Goal: Task Accomplishment & Management: Use online tool/utility

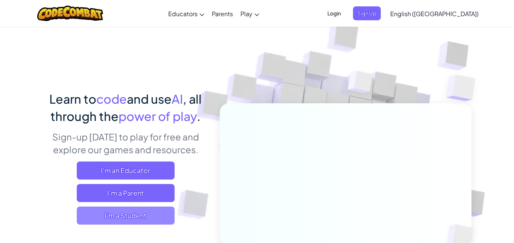
click at [146, 214] on span "I'm a Student" at bounding box center [126, 216] width 98 height 18
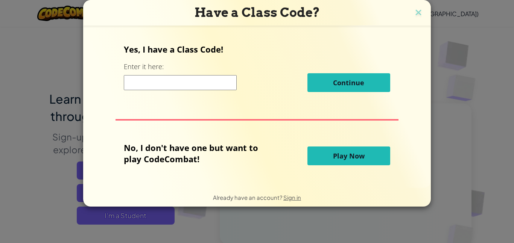
click at [351, 159] on span "Play Now" at bounding box center [349, 156] width 32 height 9
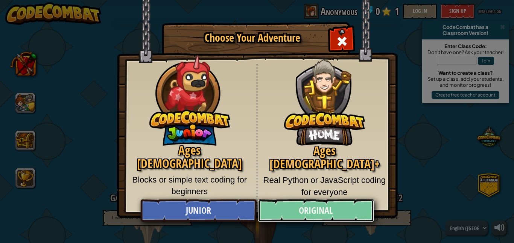
click at [288, 207] on link "Original" at bounding box center [316, 211] width 116 height 23
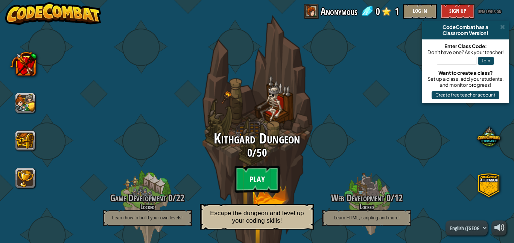
click at [253, 177] on btn "Play" at bounding box center [256, 179] width 45 height 27
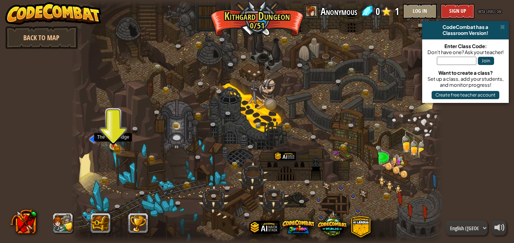
click at [115, 144] on img at bounding box center [113, 137] width 9 height 20
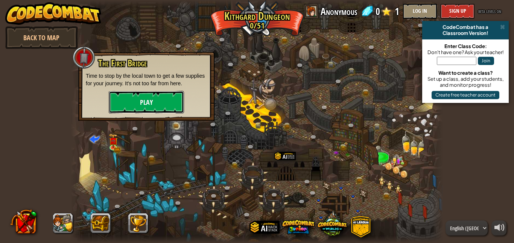
click at [122, 107] on button "Play" at bounding box center [146, 102] width 75 height 23
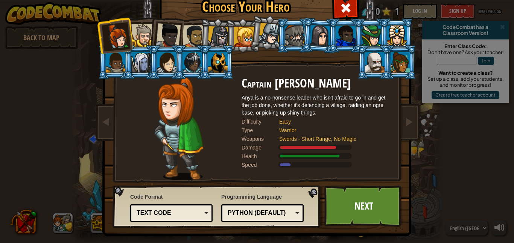
click at [122, 107] on div at bounding box center [179, 128] width 126 height 103
click at [367, 206] on link "Next" at bounding box center [363, 206] width 79 height 41
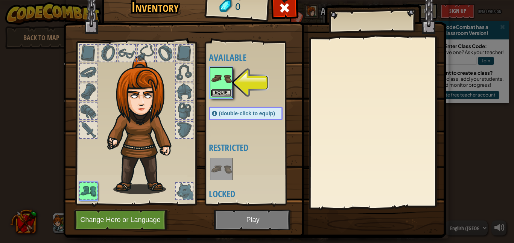
click at [218, 92] on button "Equip" at bounding box center [221, 93] width 21 height 8
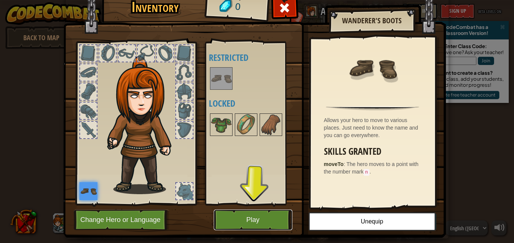
click at [223, 217] on button "Play" at bounding box center [253, 220] width 79 height 21
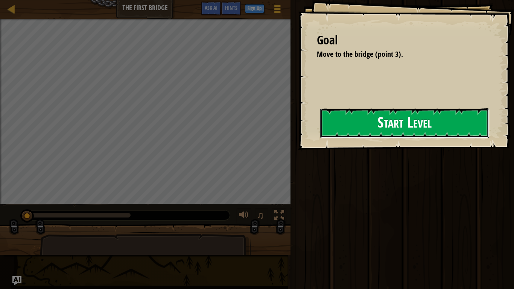
click at [393, 117] on button "Start Level" at bounding box center [404, 123] width 169 height 30
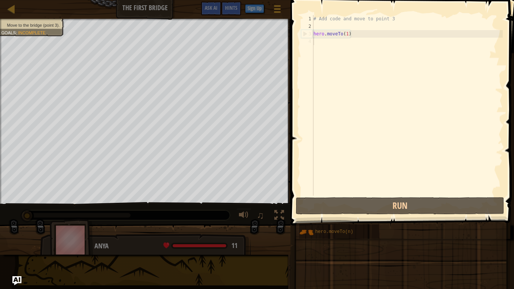
click at [393, 117] on div "# Add code and move to point 3 hero . moveTo ( 1 )" at bounding box center [407, 113] width 191 height 196
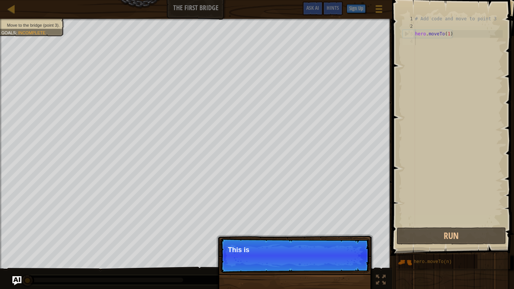
click at [428, 206] on div "# Add code and move to point 3 hero . moveTo ( 1 )" at bounding box center [457, 128] width 89 height 226
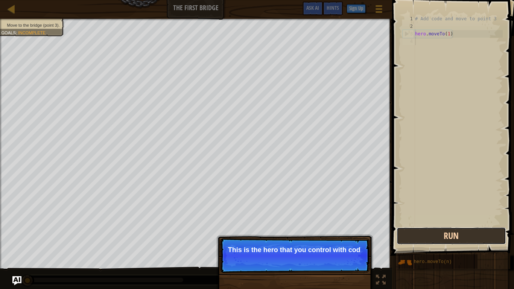
click at [430, 237] on button "Run" at bounding box center [450, 235] width 109 height 17
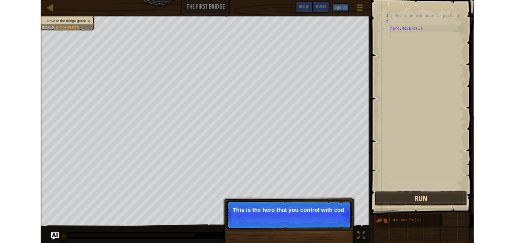
scroll to position [3, 0]
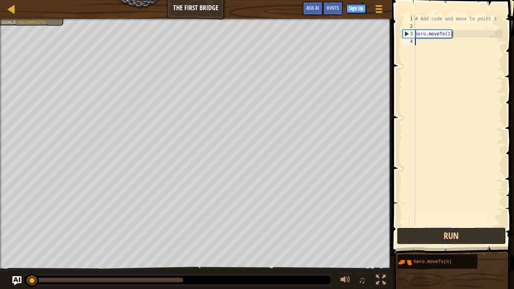
click at [430, 237] on button "Run" at bounding box center [450, 235] width 109 height 17
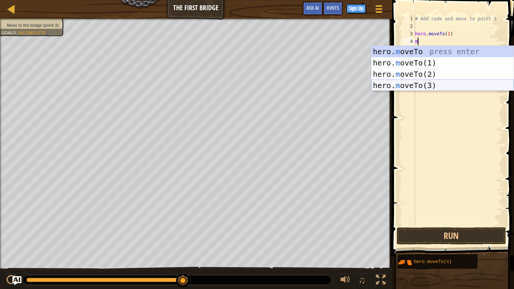
click at [419, 80] on div "hero. m oveTo press enter hero. m oveTo(1) press enter hero. m oveTo(2) press e…" at bounding box center [442, 80] width 142 height 68
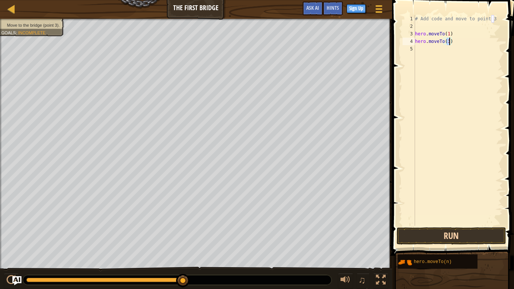
type textarea "hero.moveTo(3)"
click at [439, 233] on button "Run" at bounding box center [450, 235] width 109 height 17
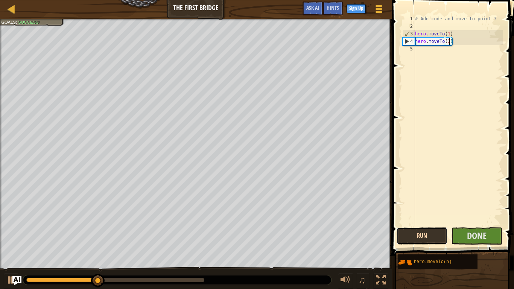
click at [439, 232] on button "Run" at bounding box center [421, 235] width 51 height 17
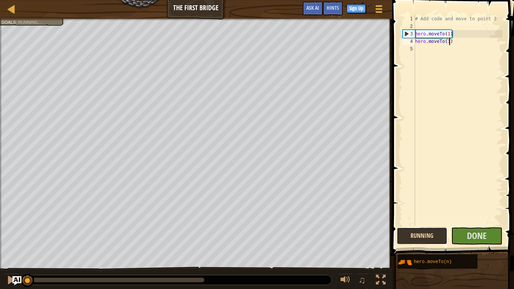
click at [439, 232] on button "Running" at bounding box center [421, 235] width 51 height 17
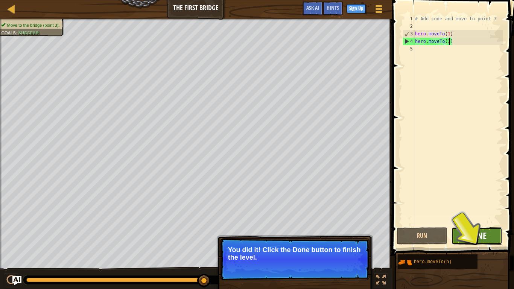
click at [473, 239] on span "Done" at bounding box center [477, 235] width 20 height 12
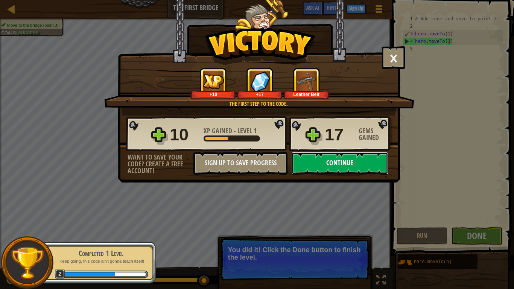
click at [334, 160] on button "Continue" at bounding box center [339, 163] width 97 height 23
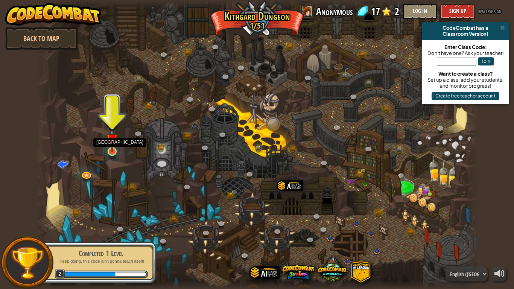
click at [114, 149] on img at bounding box center [111, 139] width 11 height 26
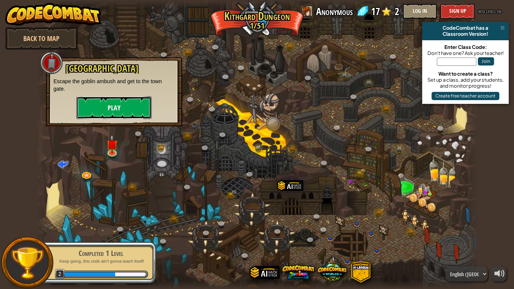
click at [106, 114] on button "Play" at bounding box center [113, 107] width 75 height 23
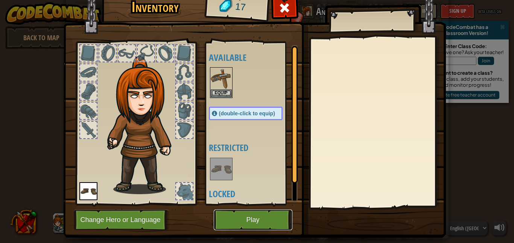
click at [226, 223] on button "Play" at bounding box center [253, 220] width 79 height 21
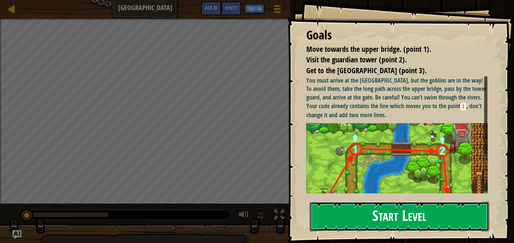
click at [396, 206] on button "Start Level" at bounding box center [398, 217] width 179 height 30
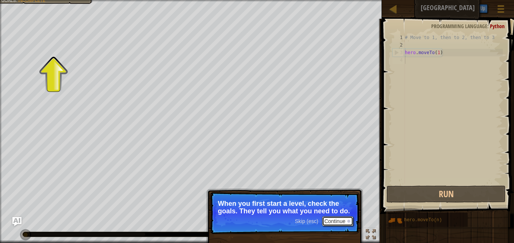
click at [339, 220] on button "Continue" at bounding box center [337, 222] width 31 height 10
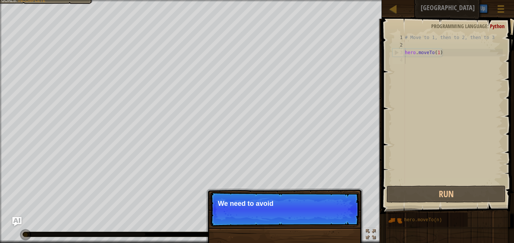
click at [339, 220] on p "Skip (esc) Continue We need to avoid" at bounding box center [284, 209] width 149 height 35
click at [339, 220] on p "Skip (esc) Continue We need to avoid the g" at bounding box center [284, 209] width 149 height 35
click at [339, 220] on p "Skip (esc) Continue We need to avoid the goblins'" at bounding box center [284, 209] width 149 height 35
click at [339, 220] on p "Skip (esc) Continue We need to avoid the goblins' ambush" at bounding box center [284, 209] width 149 height 35
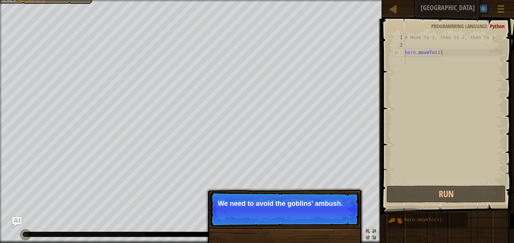
click at [339, 220] on p "Skip (esc) Continue We need to avoid the goblins' ambush." at bounding box center [284, 209] width 149 height 35
click at [336, 212] on button "Continue" at bounding box center [337, 214] width 31 height 10
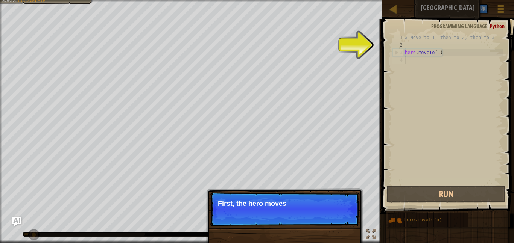
click at [336, 212] on p "Skip (esc) Continue First, the hero moves" at bounding box center [284, 209] width 149 height 35
click at [336, 212] on p "Skip (esc) Continue First, the hero moves to point" at bounding box center [284, 209] width 149 height 35
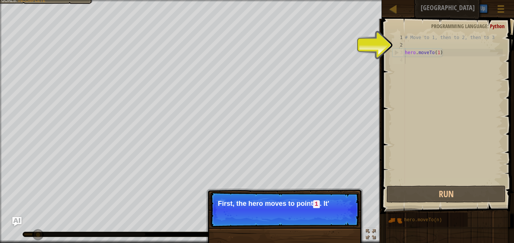
click at [336, 212] on p "Skip (esc) Continue First, the hero moves to point 1 . It'" at bounding box center [284, 209] width 149 height 35
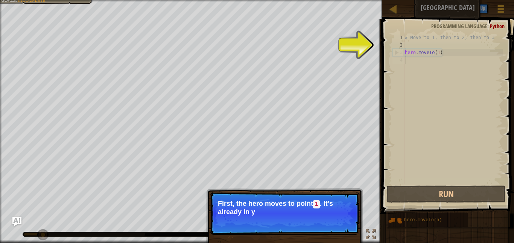
click at [336, 212] on p "First, the hero moves to point 1 . It's already in y" at bounding box center [284, 208] width 133 height 16
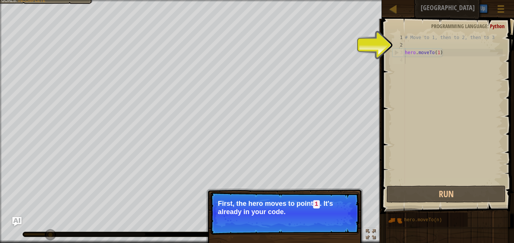
click at [336, 212] on p "First, the hero moves to point 1 . It's already in your code." at bounding box center [284, 208] width 133 height 16
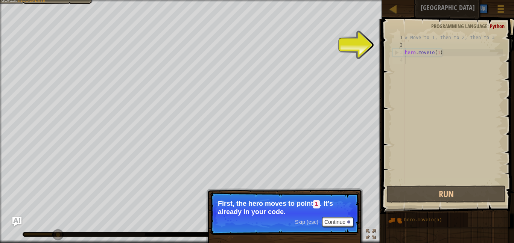
click at [349, 224] on button "Continue" at bounding box center [337, 222] width 31 height 10
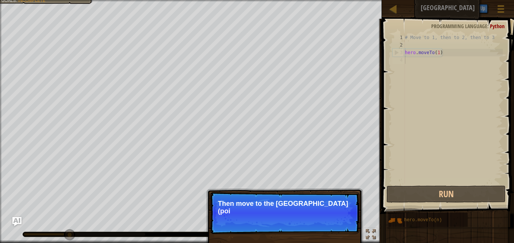
click at [348, 223] on p "Skip (esc) Continue Then move to the [GEOGRAPHIC_DATA] (poi" at bounding box center [284, 213] width 149 height 42
click at [348, 223] on p "Skip (esc) Continue Then move to the [GEOGRAPHIC_DATA] (point 2), and fi" at bounding box center [284, 213] width 149 height 42
click at [348, 223] on p "Skip (esc) Continue Then move to the [GEOGRAPHIC_DATA] (point 2), and finally" at bounding box center [284, 213] width 149 height 42
click at [348, 223] on p "Skip (esc) Continue Then move to the [GEOGRAPHIC_DATA] (point 2), and finally t…" at bounding box center [284, 213] width 149 height 42
click at [348, 223] on button "Continue" at bounding box center [337, 222] width 31 height 10
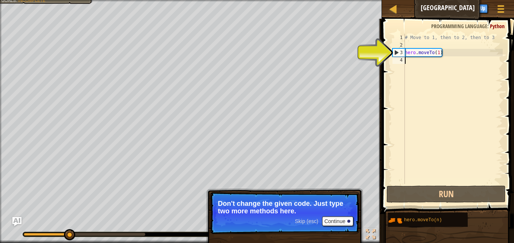
click at [417, 54] on div "# Move to 1, then to 2, then to 3 hero . moveTo ( 1 )" at bounding box center [452, 116] width 99 height 165
type textarea "hero.moveTo(1)"
click at [417, 58] on div "# Move to 1, then to 2, then to 3 hero . moveTo ( 1 )" at bounding box center [452, 116] width 99 height 165
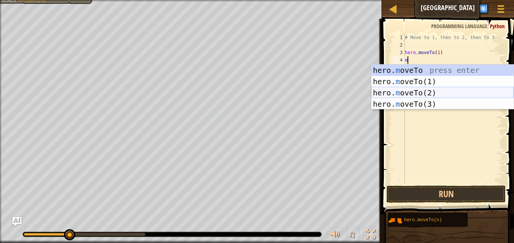
click at [426, 96] on div "hero. m oveTo press enter hero. m oveTo(1) press enter hero. m oveTo(2) press e…" at bounding box center [442, 99] width 142 height 68
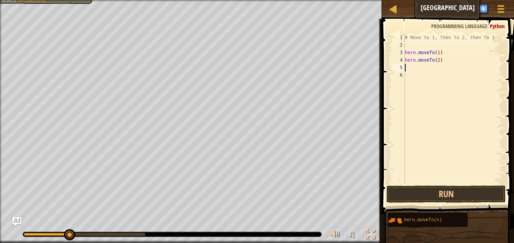
scroll to position [3, 5]
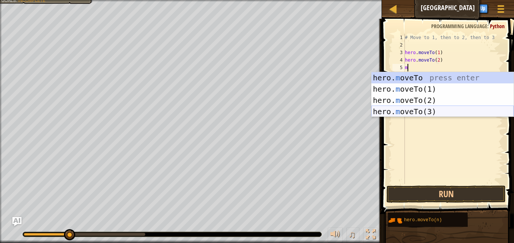
click at [445, 108] on div "hero. m oveTo press enter hero. m oveTo(1) press enter hero. m oveTo(2) press e…" at bounding box center [442, 106] width 142 height 68
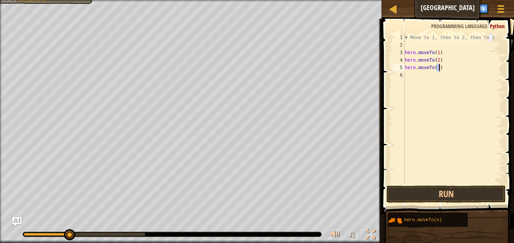
scroll to position [3, 5]
type textarea "hero.moveTo(3)"
click at [446, 196] on button "Run" at bounding box center [445, 194] width 119 height 17
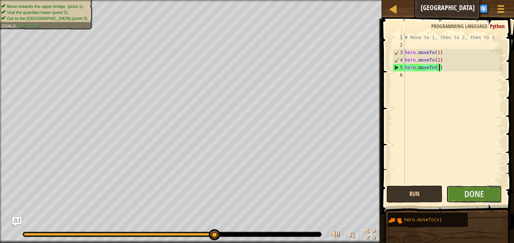
click at [446, 196] on button "Done" at bounding box center [474, 194] width 56 height 17
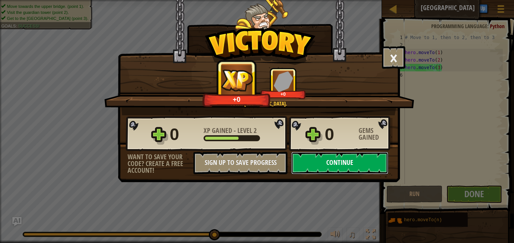
click at [341, 156] on button "Continue" at bounding box center [339, 163] width 97 height 23
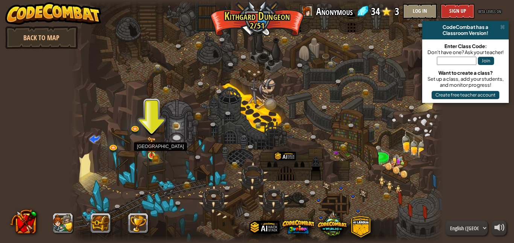
click at [151, 146] on img at bounding box center [151, 147] width 9 height 20
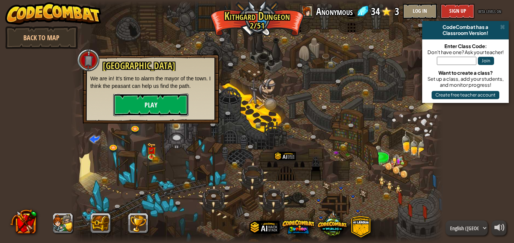
click at [141, 103] on button "Play" at bounding box center [150, 105] width 75 height 23
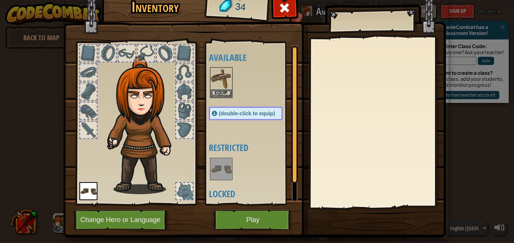
click at [240, 207] on img at bounding box center [254, 101] width 382 height 273
click at [243, 214] on button "Play" at bounding box center [253, 220] width 79 height 21
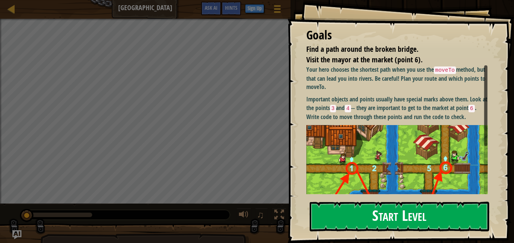
click at [347, 211] on button "Start Level" at bounding box center [398, 217] width 179 height 30
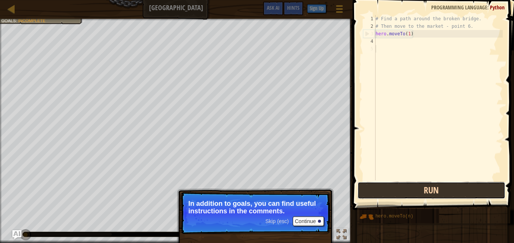
click at [368, 192] on button "Run" at bounding box center [431, 190] width 148 height 17
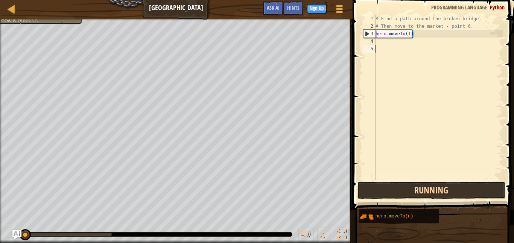
scroll to position [3, 0]
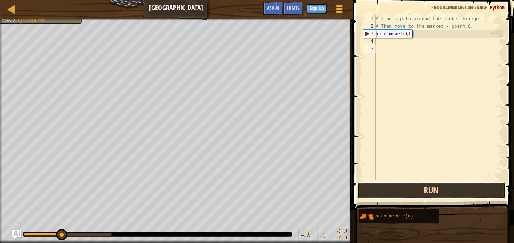
click at [415, 191] on button "Run" at bounding box center [431, 190] width 148 height 17
click at [384, 191] on button "Run" at bounding box center [431, 190] width 148 height 17
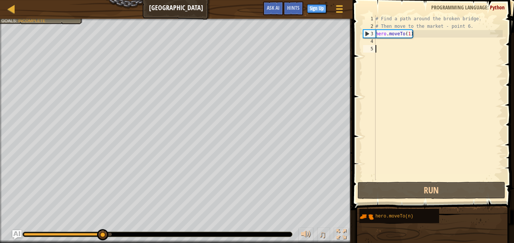
click at [393, 42] on div "# Find a path around the broken bridge. # Then move to the market - point 6. he…" at bounding box center [438, 105] width 129 height 180
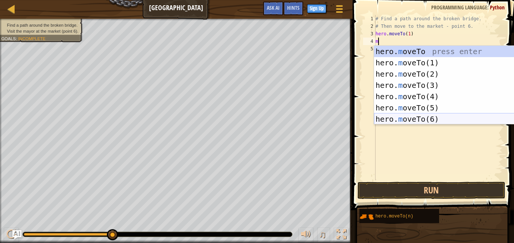
click at [431, 116] on div "hero. m oveTo press enter hero. m oveTo(1) press enter hero. m oveTo(2) press e…" at bounding box center [445, 97] width 142 height 102
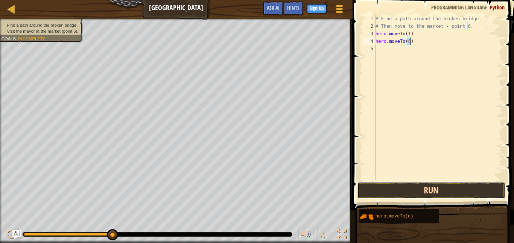
click at [426, 192] on button "Run" at bounding box center [431, 190] width 148 height 17
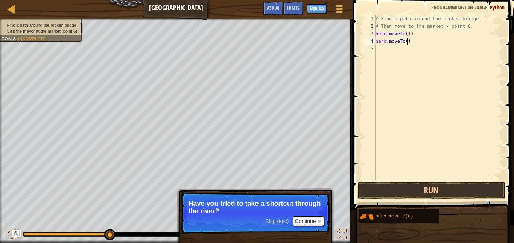
type textarea "hero.moveTo(3)"
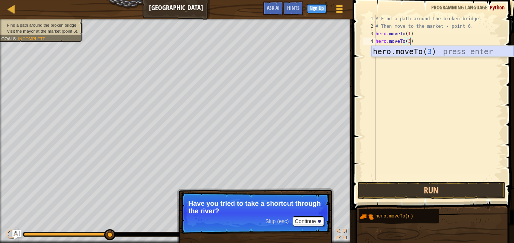
click at [415, 49] on div "hero.moveTo( 3 ) press enter" at bounding box center [442, 63] width 142 height 34
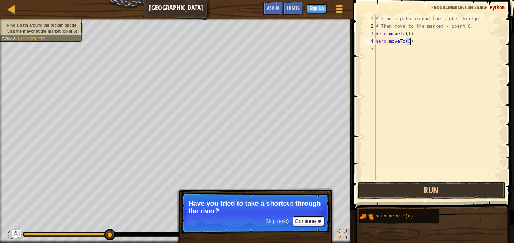
click at [394, 55] on div "# Find a path around the broken bridge. # Then move to the market - point 6. he…" at bounding box center [438, 105] width 129 height 180
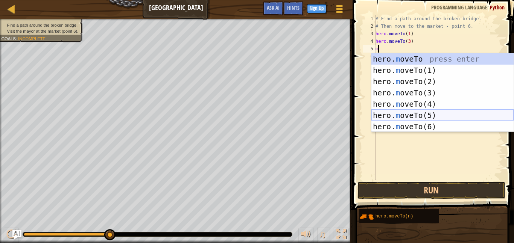
click at [428, 111] on div "hero. m oveTo press enter hero. m oveTo(1) press enter hero. m oveTo(2) press e…" at bounding box center [442, 104] width 142 height 102
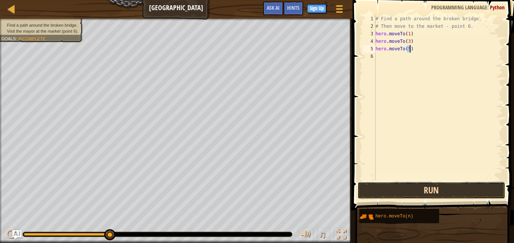
click at [443, 187] on button "Run" at bounding box center [431, 190] width 148 height 17
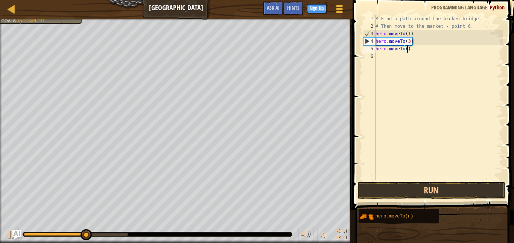
scroll to position [3, 5]
type textarea "hero.moveTo(4)"
click at [474, 187] on button "Run" at bounding box center [431, 190] width 148 height 17
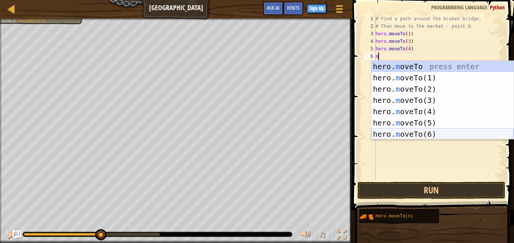
click at [454, 131] on div "hero. m oveTo press enter hero. m oveTo(1) press enter hero. m oveTo(2) press e…" at bounding box center [442, 112] width 142 height 102
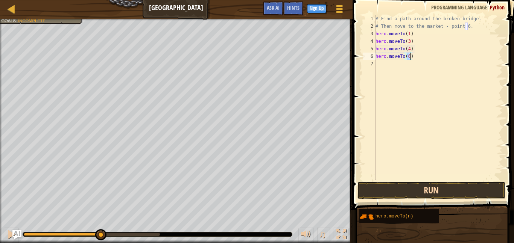
type textarea "hero.moveTo(6)"
click at [447, 194] on button "Run" at bounding box center [431, 190] width 148 height 17
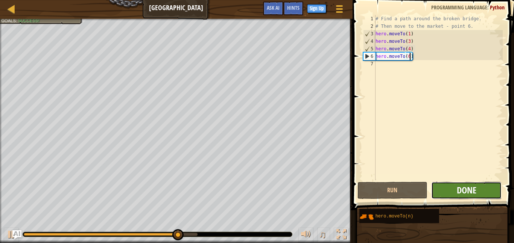
click at [460, 191] on span "Done" at bounding box center [467, 190] width 20 height 12
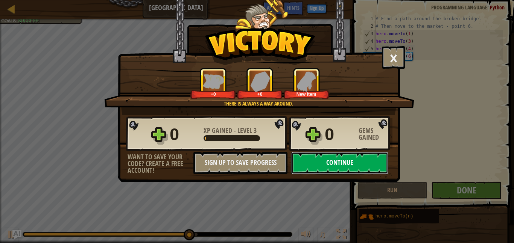
click at [350, 165] on button "Continue" at bounding box center [339, 163] width 97 height 23
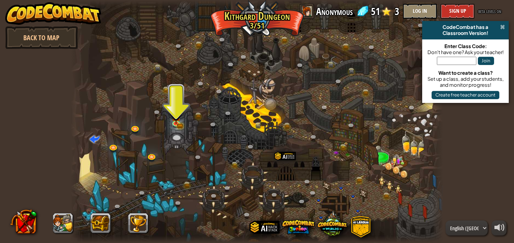
click at [504, 28] on span at bounding box center [502, 27] width 5 height 6
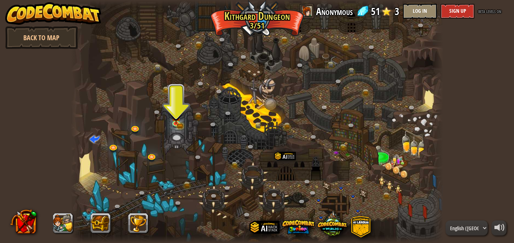
click at [345, 72] on div at bounding box center [257, 121] width 372 height 243
click at [178, 119] on img at bounding box center [175, 113] width 9 height 20
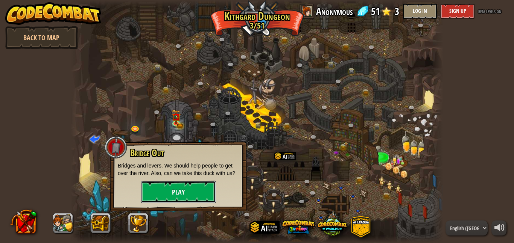
click at [174, 196] on button "Play" at bounding box center [178, 192] width 75 height 23
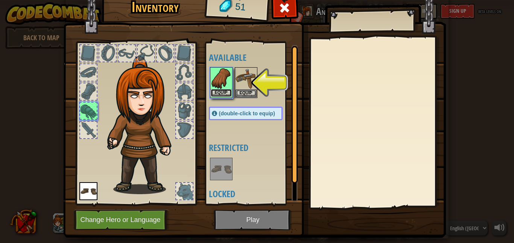
click at [225, 95] on button "Equip" at bounding box center [221, 93] width 21 height 8
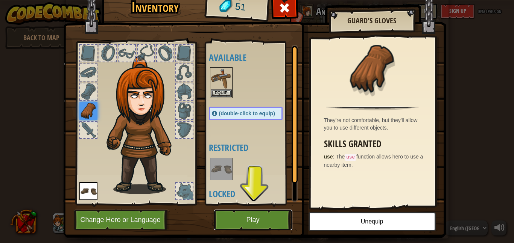
click at [260, 213] on button "Play" at bounding box center [253, 220] width 79 height 21
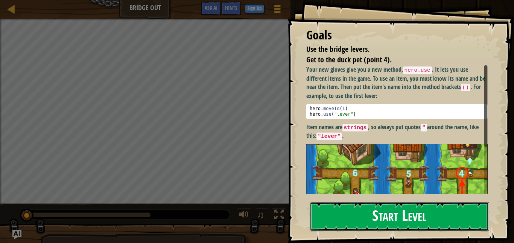
click at [356, 224] on button "Start Level" at bounding box center [398, 217] width 179 height 30
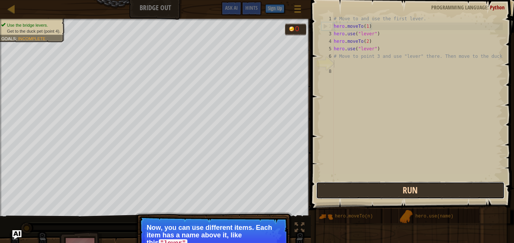
click at [348, 182] on button "Run" at bounding box center [410, 190] width 188 height 17
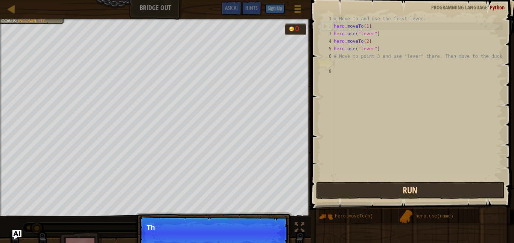
scroll to position [3, 0]
click at [381, 186] on button "Run" at bounding box center [410, 190] width 188 height 17
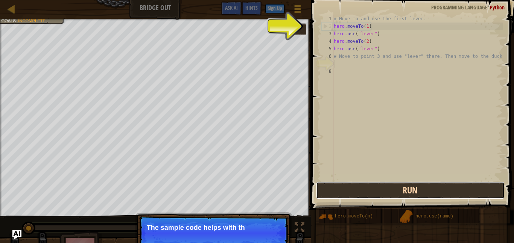
click at [381, 186] on button "Run" at bounding box center [410, 190] width 188 height 17
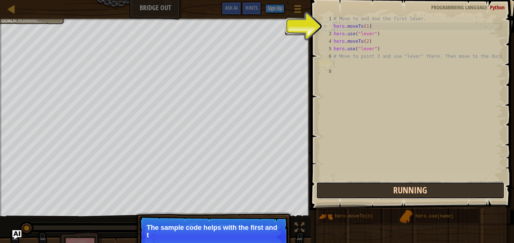
click at [381, 186] on button "Running" at bounding box center [410, 190] width 188 height 17
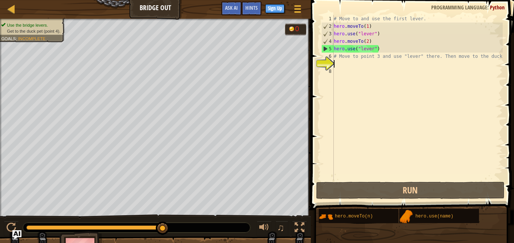
click at [351, 62] on div "# Move to and use the first lever. hero . moveTo ( 1 ) hero . use ( "lever" ) h…" at bounding box center [417, 105] width 170 height 180
click at [353, 67] on div "# Move to and use the first lever. hero . moveTo ( 1 ) hero . use ( "lever" ) h…" at bounding box center [417, 105] width 170 height 180
click at [353, 64] on div "# Move to and use the first lever. hero . moveTo ( 1 ) hero . use ( "lever" ) h…" at bounding box center [417, 105] width 170 height 180
click at [350, 55] on div "# Move to and use the first lever. hero . moveTo ( 1 ) hero . use ( "lever" ) h…" at bounding box center [417, 105] width 170 height 180
type textarea "# Move to point 3 and use "lever" there. Then move to the duck."
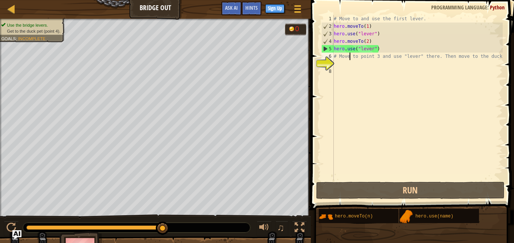
click at [343, 63] on div "# Move to and use the first lever. hero . moveTo ( 1 ) hero . use ( "lever" ) h…" at bounding box center [417, 105] width 170 height 180
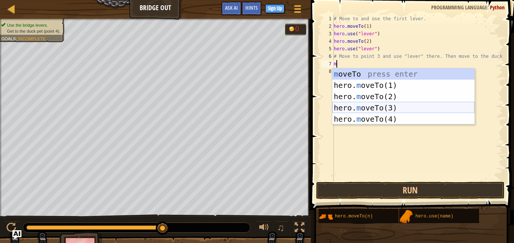
click at [372, 103] on div "m oveTo press enter hero. m oveTo(1) press enter hero. m oveTo(2) press enter h…" at bounding box center [403, 107] width 142 height 79
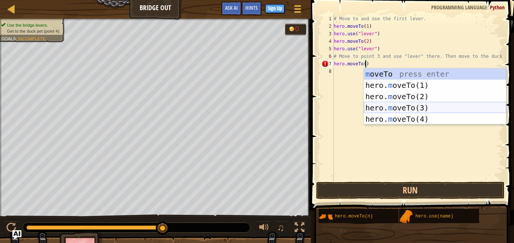
scroll to position [3, 5]
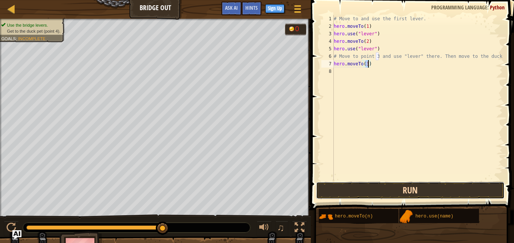
click at [442, 190] on button "Run" at bounding box center [410, 190] width 188 height 17
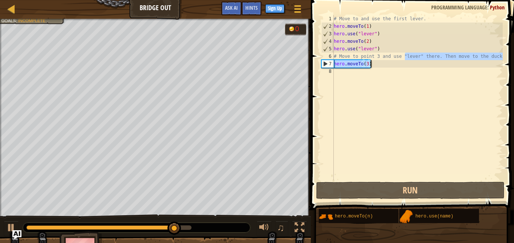
drag, startPoint x: 405, startPoint y: 56, endPoint x: 425, endPoint y: 61, distance: 20.6
click at [425, 61] on div "# Move to and use the first lever. hero . moveTo ( 1 ) hero . use ( "lever" ) h…" at bounding box center [417, 105] width 170 height 180
click at [415, 60] on div "# Move to and use the first lever. hero . moveTo ( 1 ) hero . use ( "lever" ) h…" at bounding box center [417, 97] width 170 height 165
type textarea "hero.moveTo(3)"
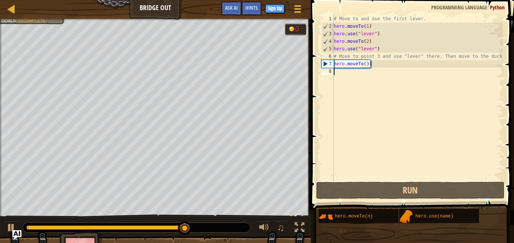
click at [421, 72] on div "# Move to and use the first lever. hero . moveTo ( 1 ) hero . use ( "lever" ) h…" at bounding box center [417, 105] width 170 height 180
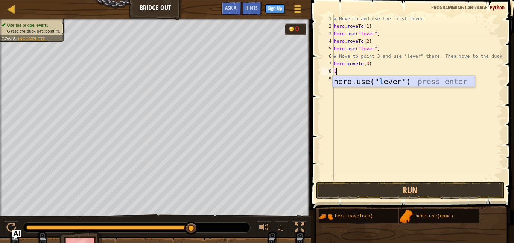
click at [417, 80] on div "hero.use(" l ever") press enter" at bounding box center [403, 93] width 142 height 34
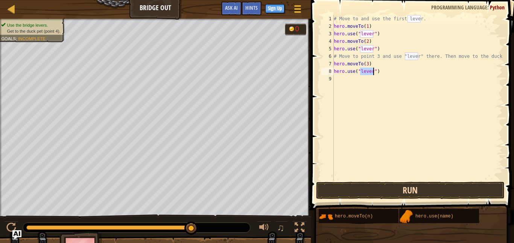
type textarea "hero.use("lever")"
click at [389, 195] on button "Run" at bounding box center [410, 190] width 188 height 17
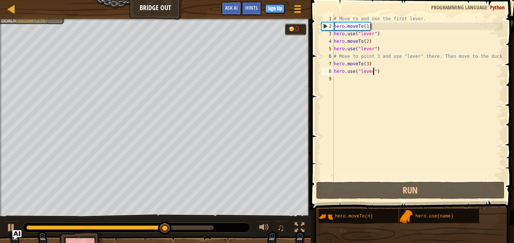
click at [361, 79] on div "# Move to and use the first lever. hero . moveTo ( 1 ) hero . use ( "lever" ) h…" at bounding box center [417, 105] width 170 height 180
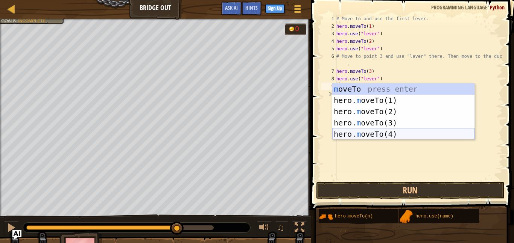
click at [378, 132] on div "m oveTo press enter hero. m oveTo(1) press enter hero. m oveTo(2) press enter h…" at bounding box center [403, 122] width 142 height 79
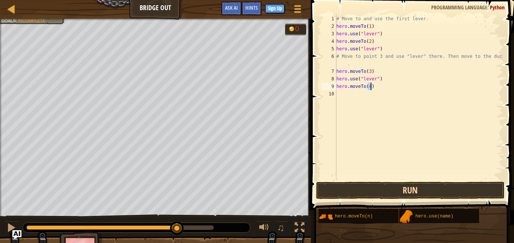
type textarea "hero.moveTo(4)"
click at [386, 185] on button "Run" at bounding box center [410, 190] width 188 height 17
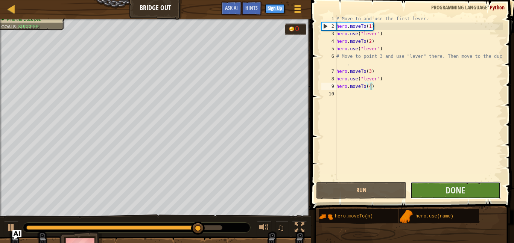
click at [434, 185] on button "Done" at bounding box center [455, 190] width 90 height 17
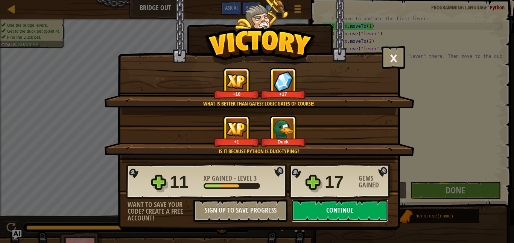
click at [358, 211] on button "Continue" at bounding box center [339, 211] width 97 height 23
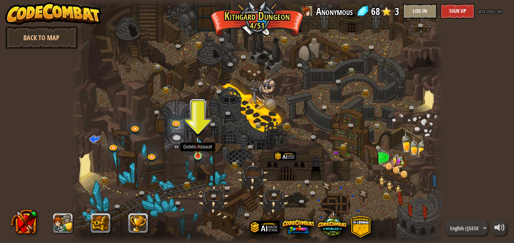
click at [199, 153] on img at bounding box center [197, 147] width 9 height 20
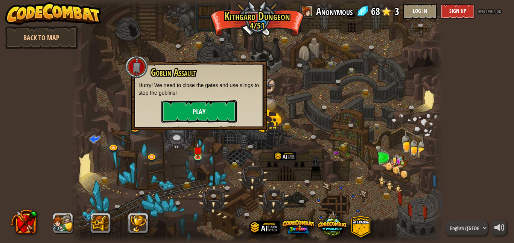
click at [200, 106] on button "Play" at bounding box center [198, 111] width 75 height 23
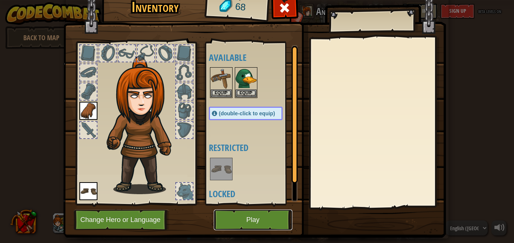
click at [250, 223] on button "Play" at bounding box center [253, 220] width 79 height 21
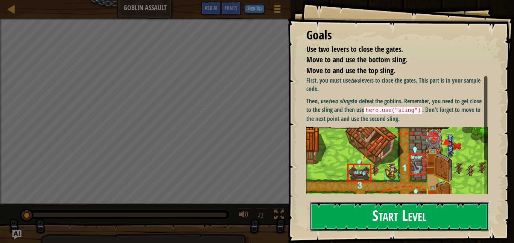
click at [386, 209] on button "Start Level" at bounding box center [398, 217] width 179 height 30
